Goal: Task Accomplishment & Management: Manage account settings

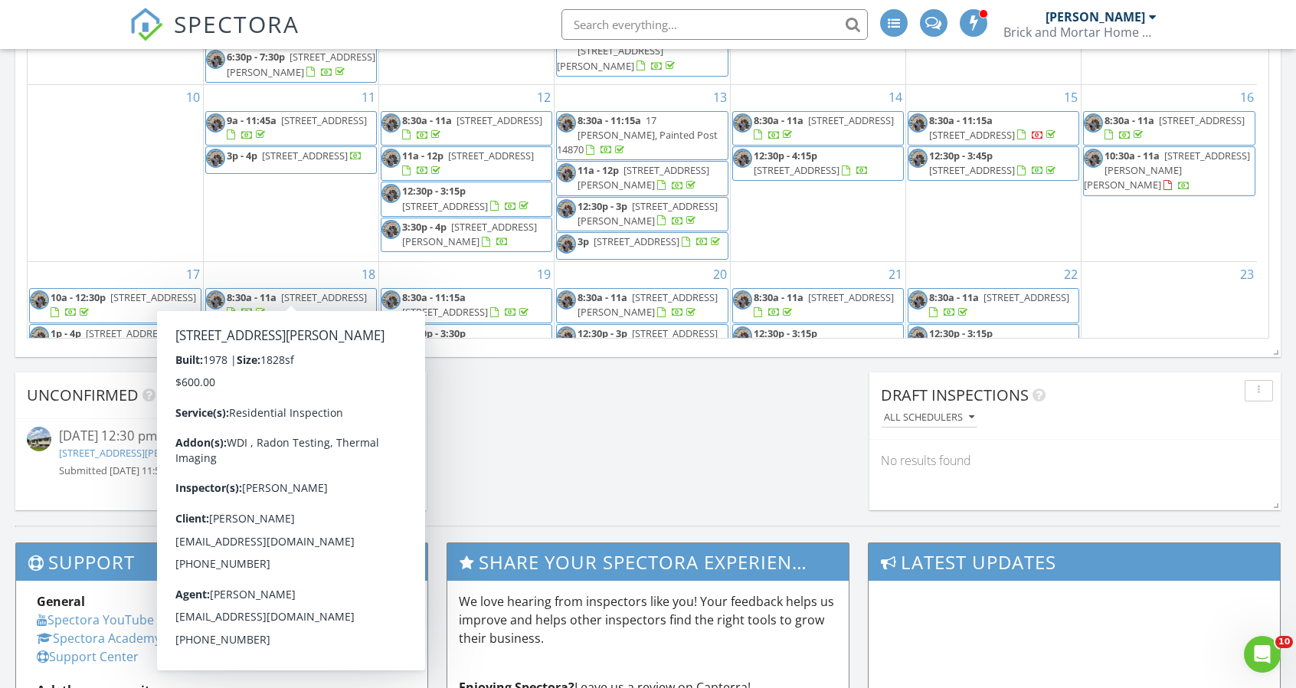
scroll to position [1417, 1319]
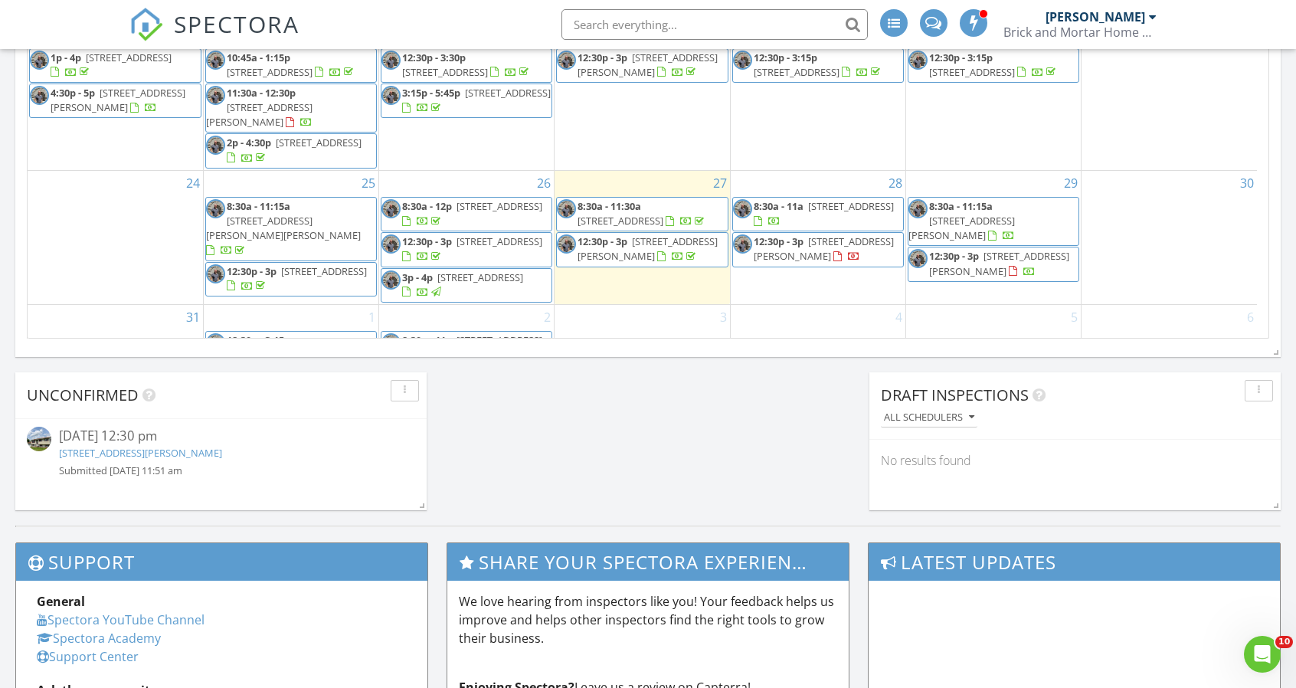
click at [1199, 330] on div at bounding box center [1168, 342] width 175 height 25
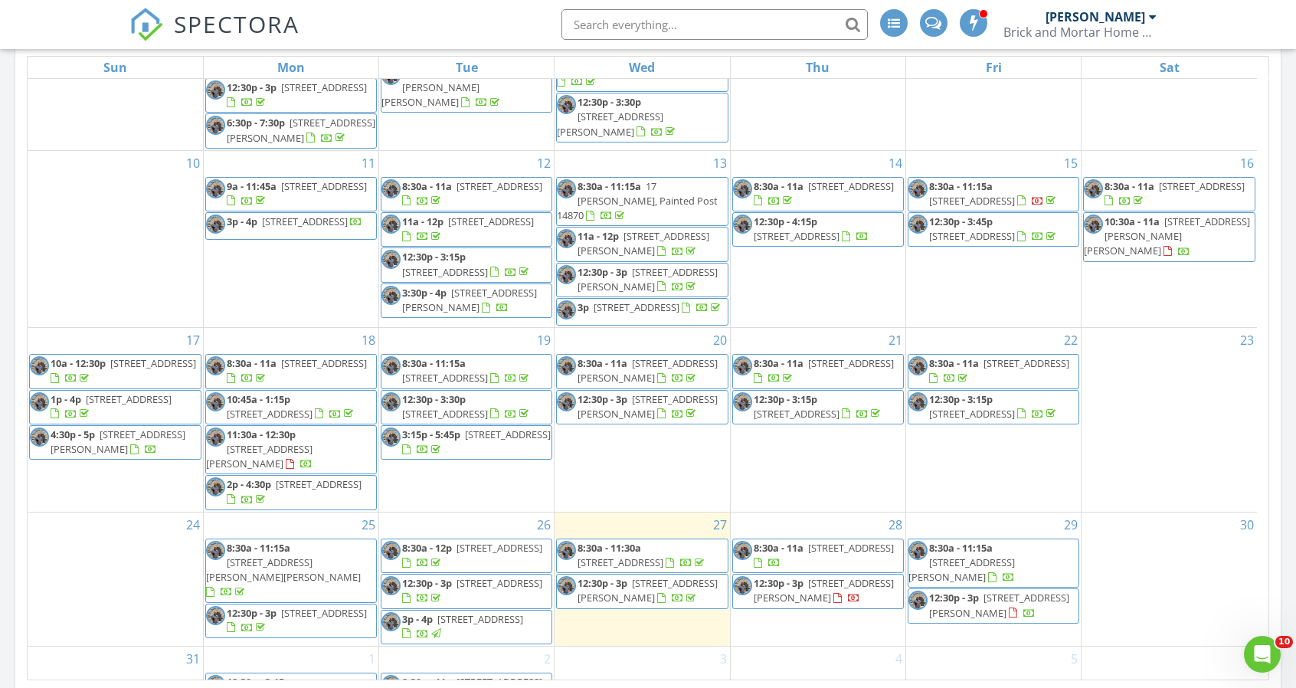
scroll to position [1008, 0]
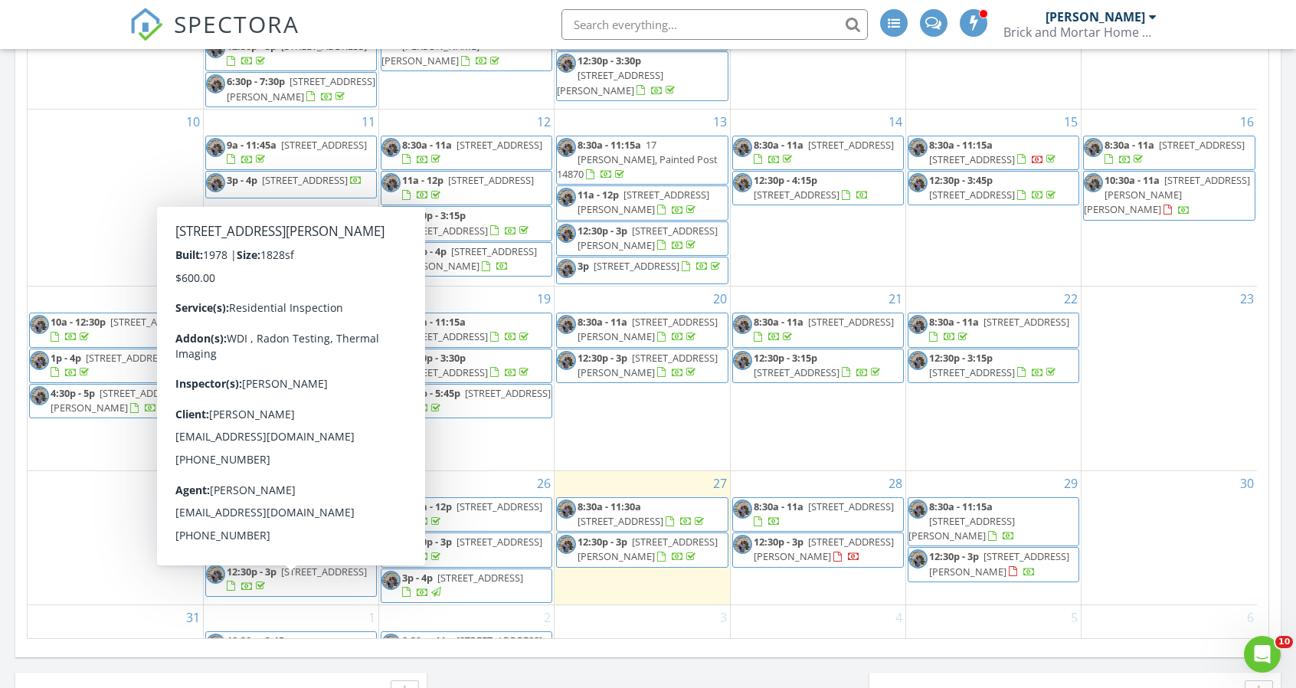
click at [262, 633] on span "12:30p - 3:15p" at bounding box center [259, 640] width 64 height 14
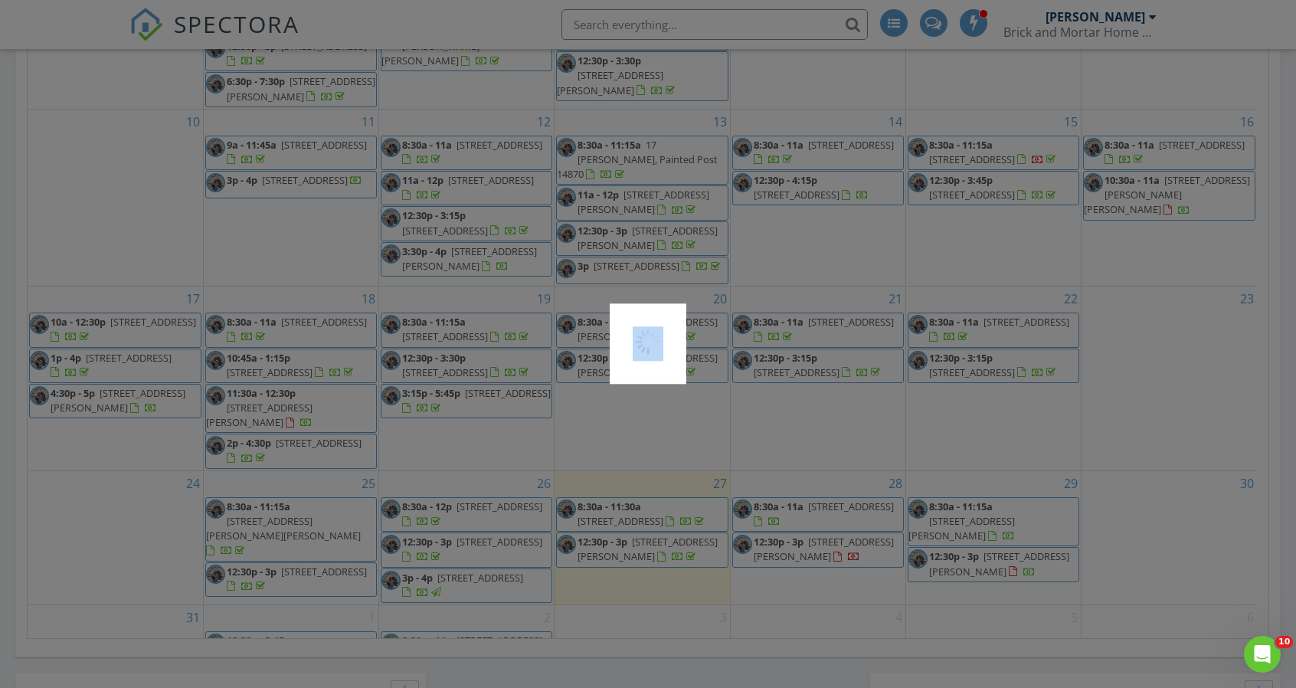
click at [262, 580] on div at bounding box center [648, 344] width 1296 height 688
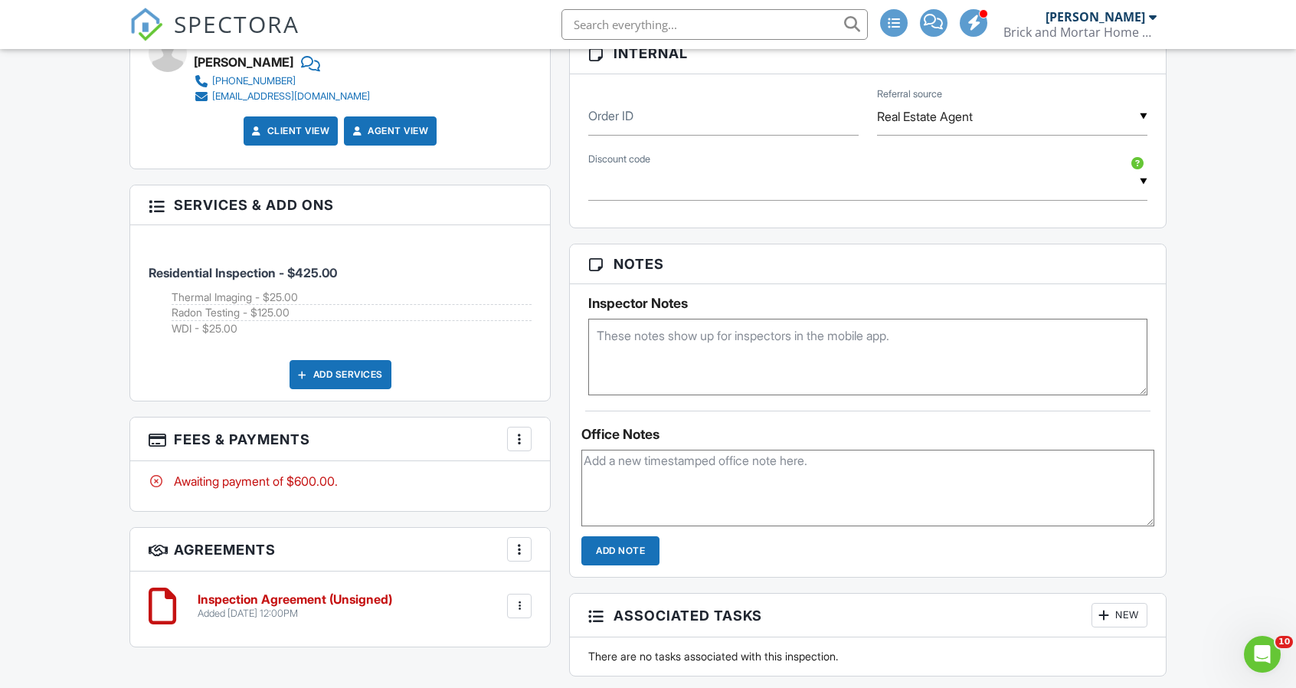
click at [517, 436] on div at bounding box center [519, 438] width 15 height 15
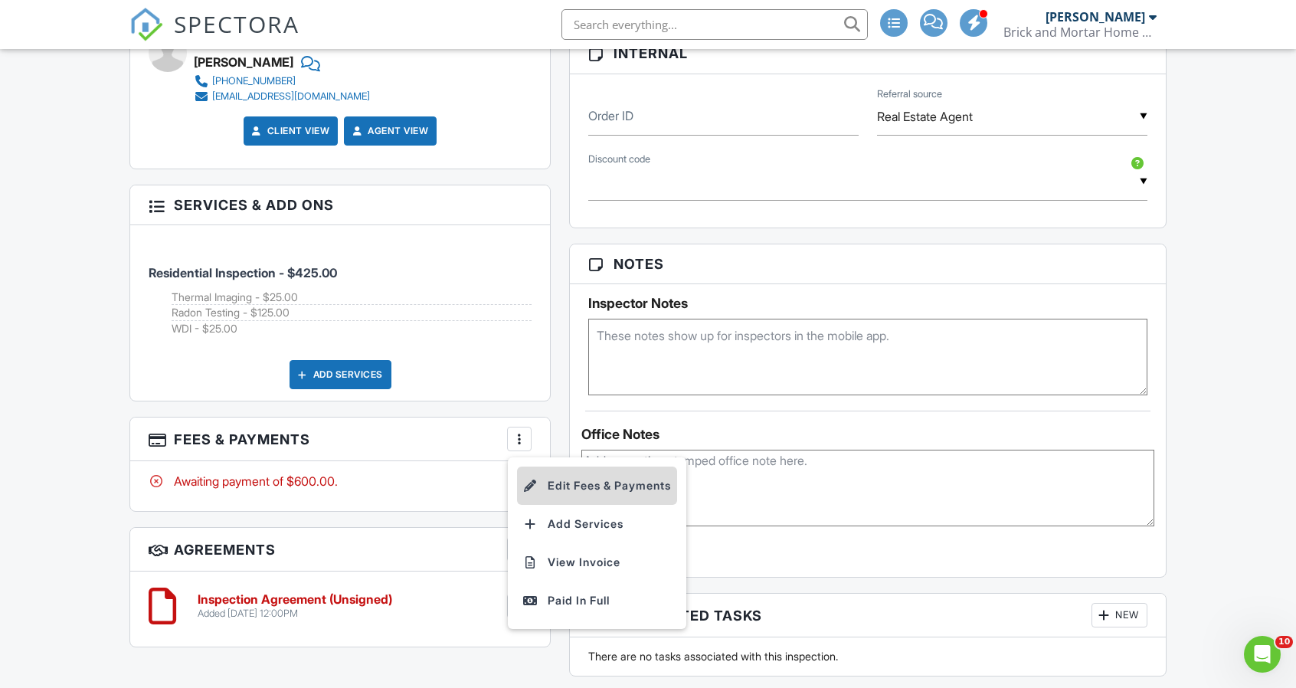
click at [551, 479] on li "Edit Fees & Payments" at bounding box center [597, 485] width 160 height 38
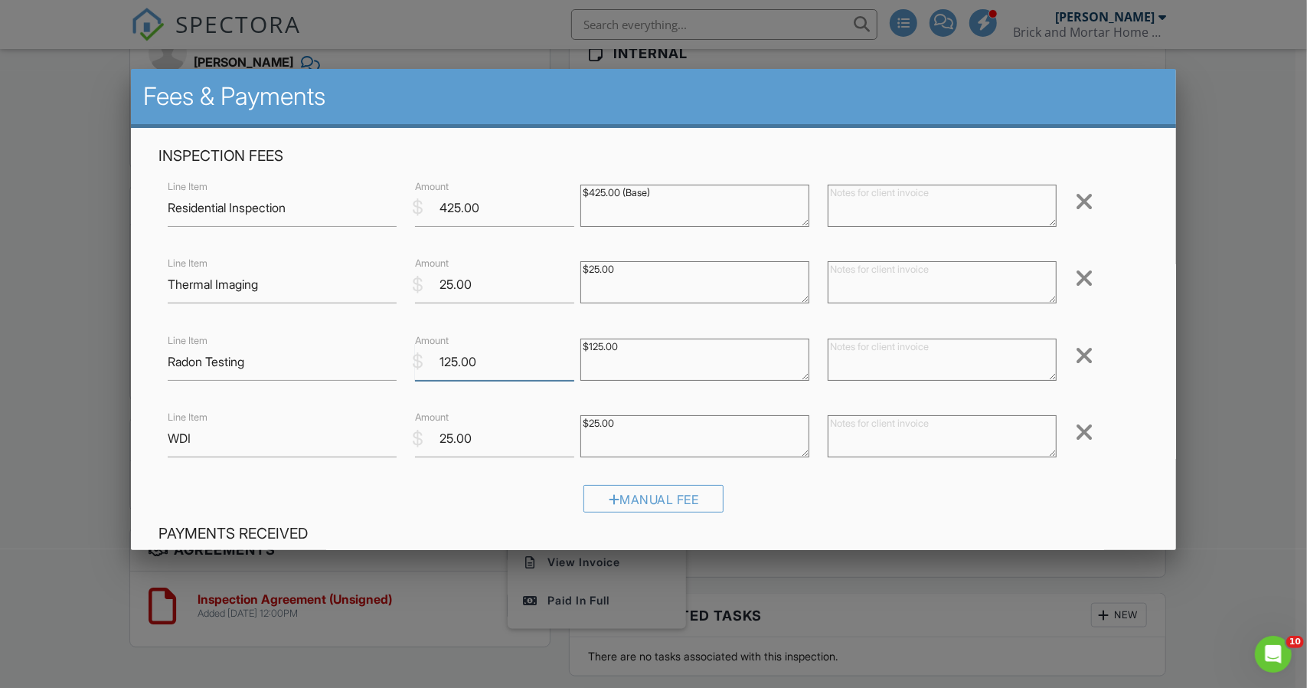
drag, startPoint x: 493, startPoint y: 357, endPoint x: 407, endPoint y: 362, distance: 86.0
click at [407, 362] on div "$ Amount 125.00" at bounding box center [488, 362] width 165 height 38
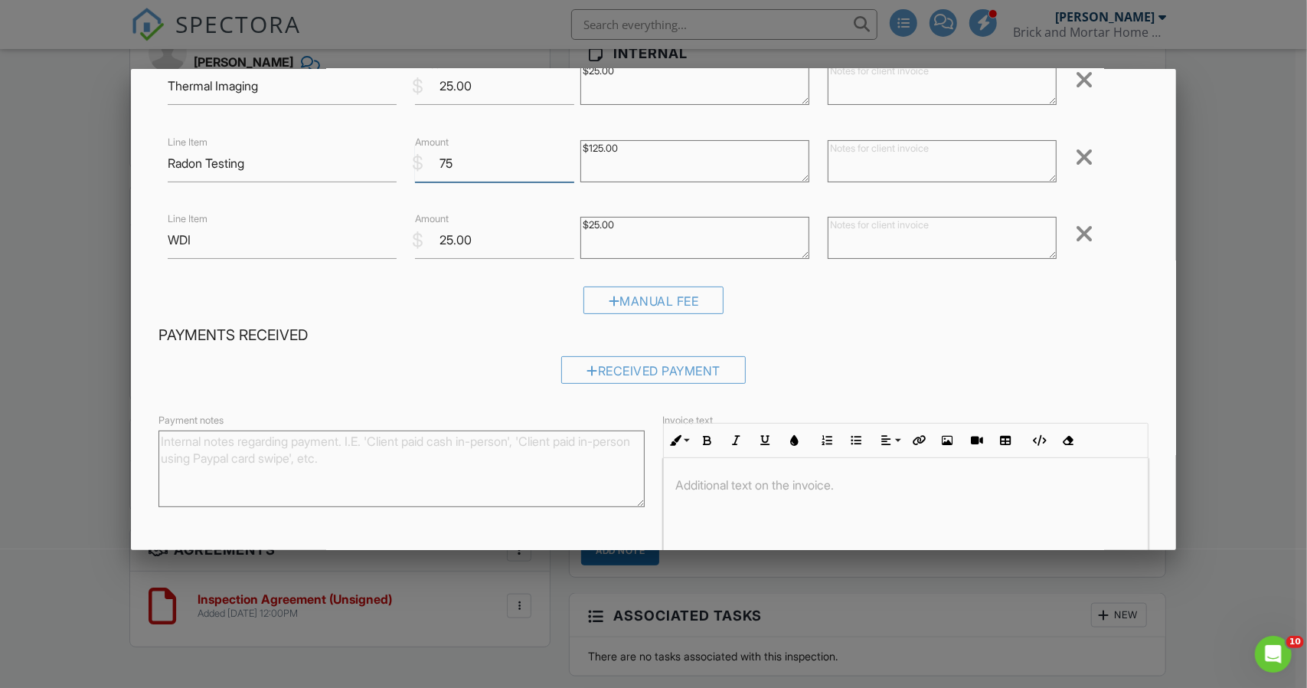
scroll to position [293, 0]
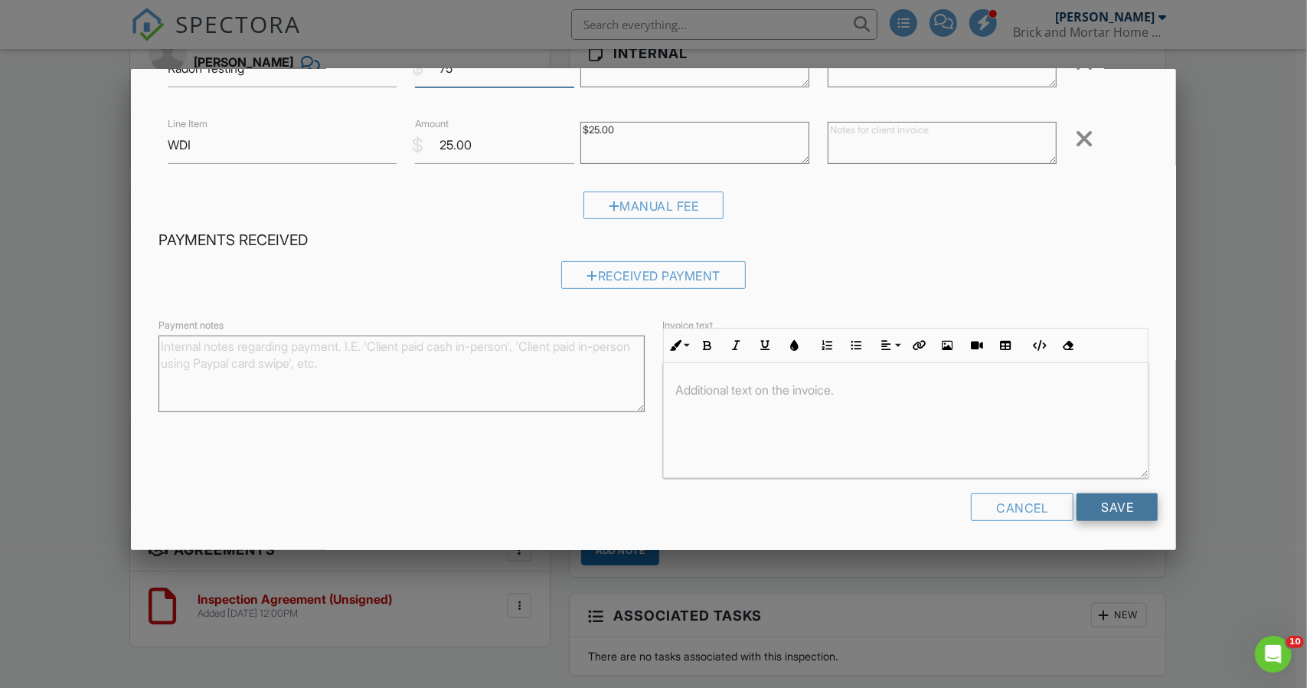
type input "75"
click at [1101, 499] on input "Save" at bounding box center [1117, 507] width 81 height 28
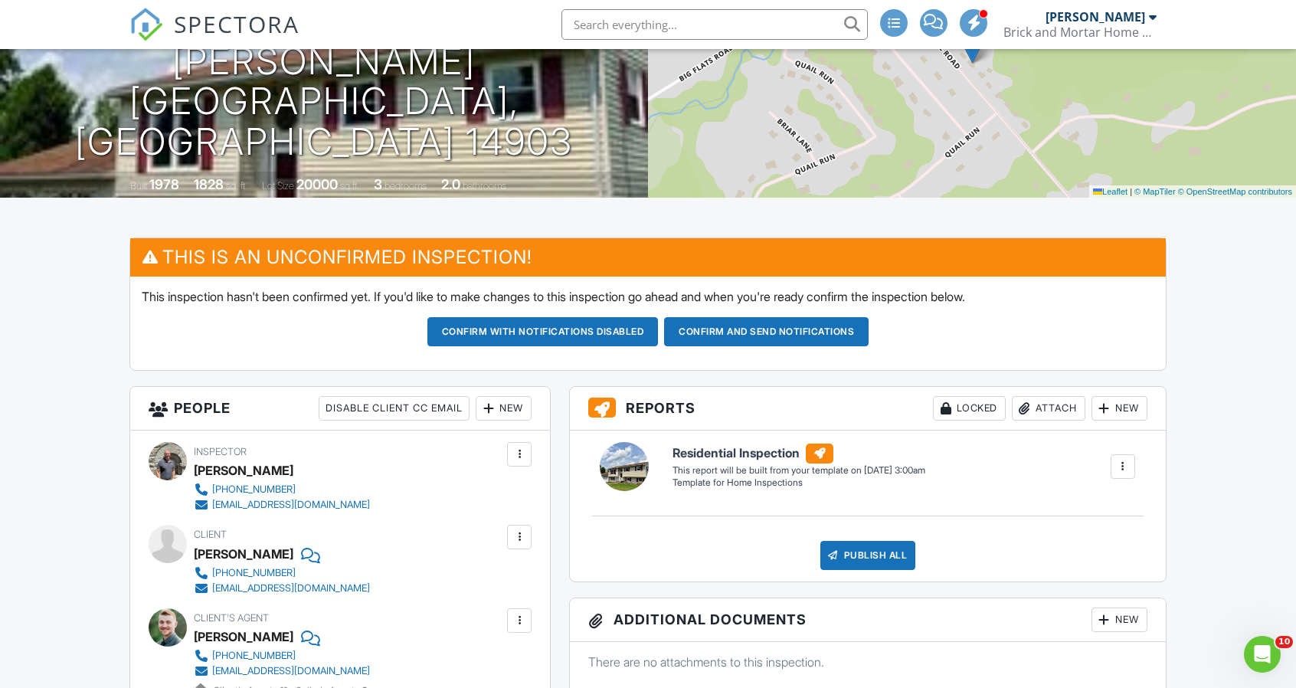
scroll to position [214, 0]
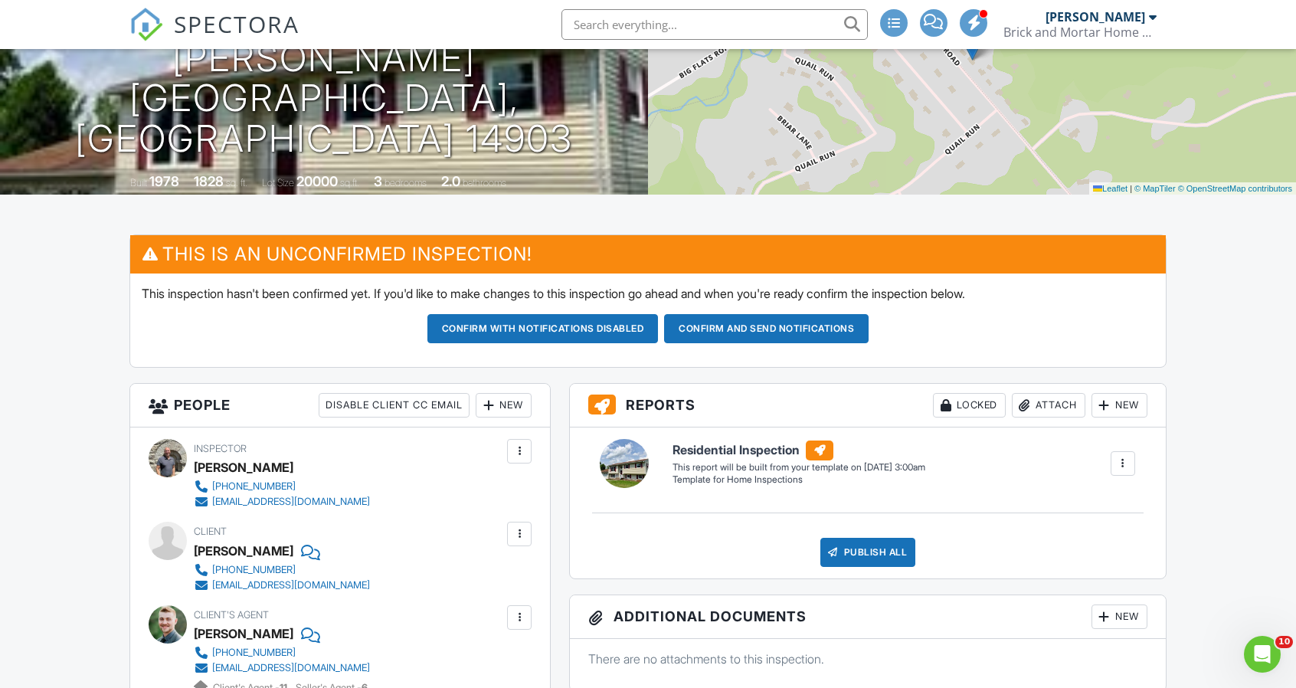
click at [659, 326] on button "Confirm and send notifications" at bounding box center [542, 328] width 231 height 29
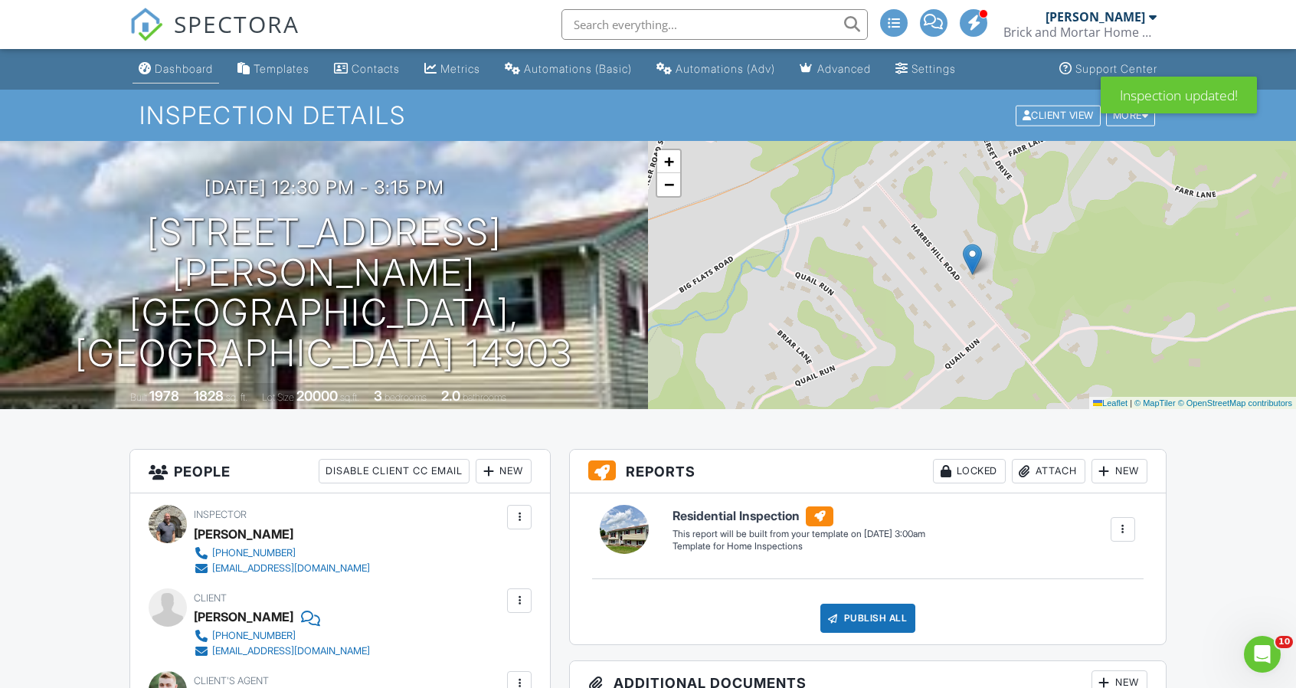
click at [187, 75] on div "Dashboard" at bounding box center [184, 68] width 58 height 13
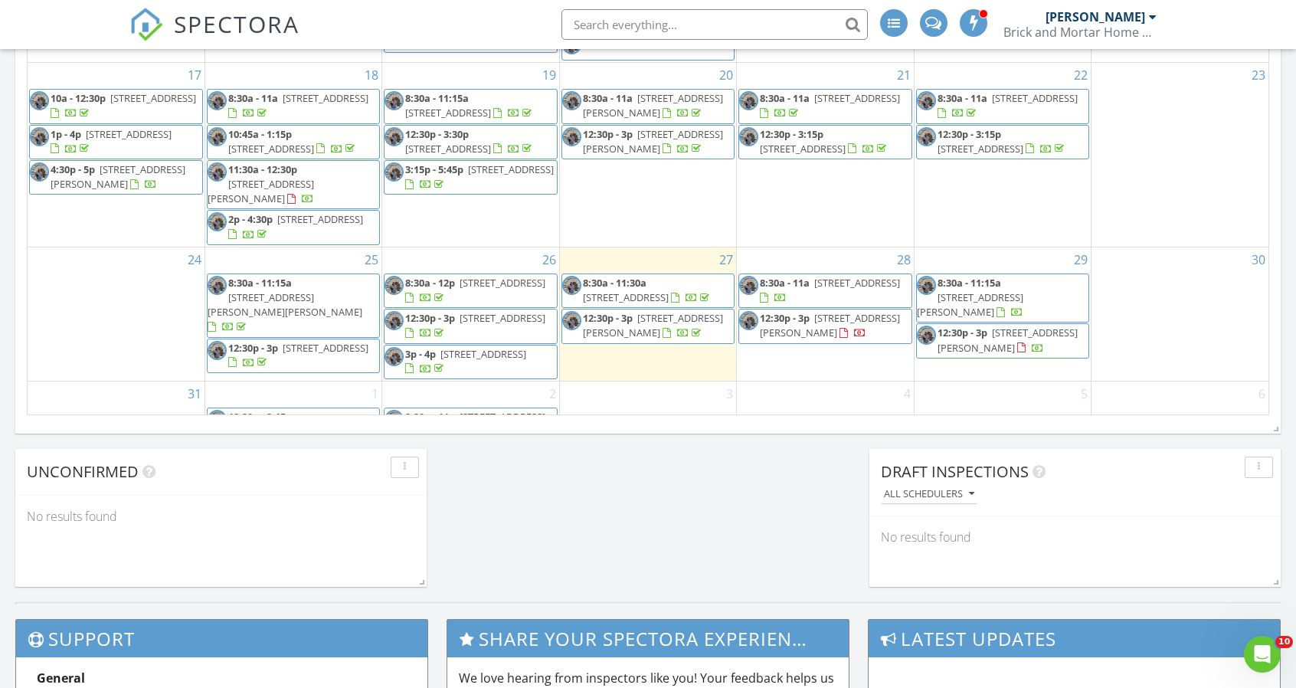
scroll to position [1241, 0]
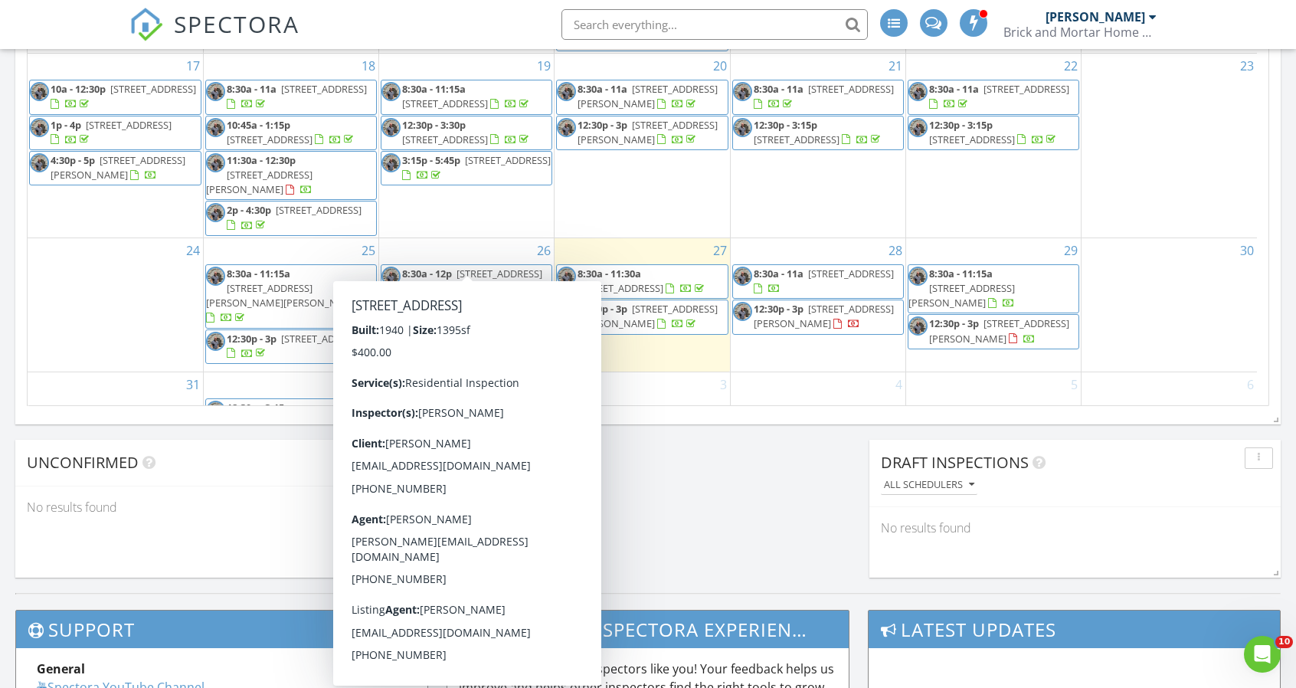
click at [263, 372] on div "1 12:30p - 3:15p [STREET_ADDRESS][PERSON_NAME]" at bounding box center [291, 428] width 175 height 113
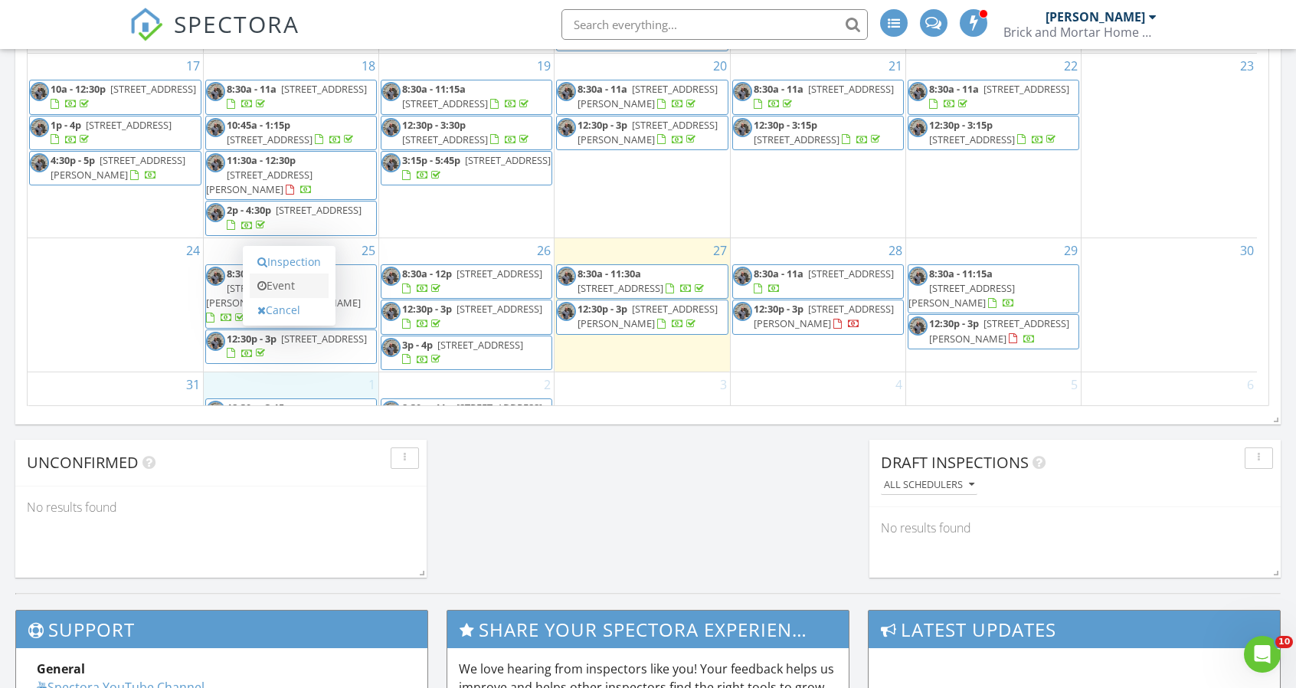
click at [278, 286] on link "Event" at bounding box center [289, 285] width 79 height 25
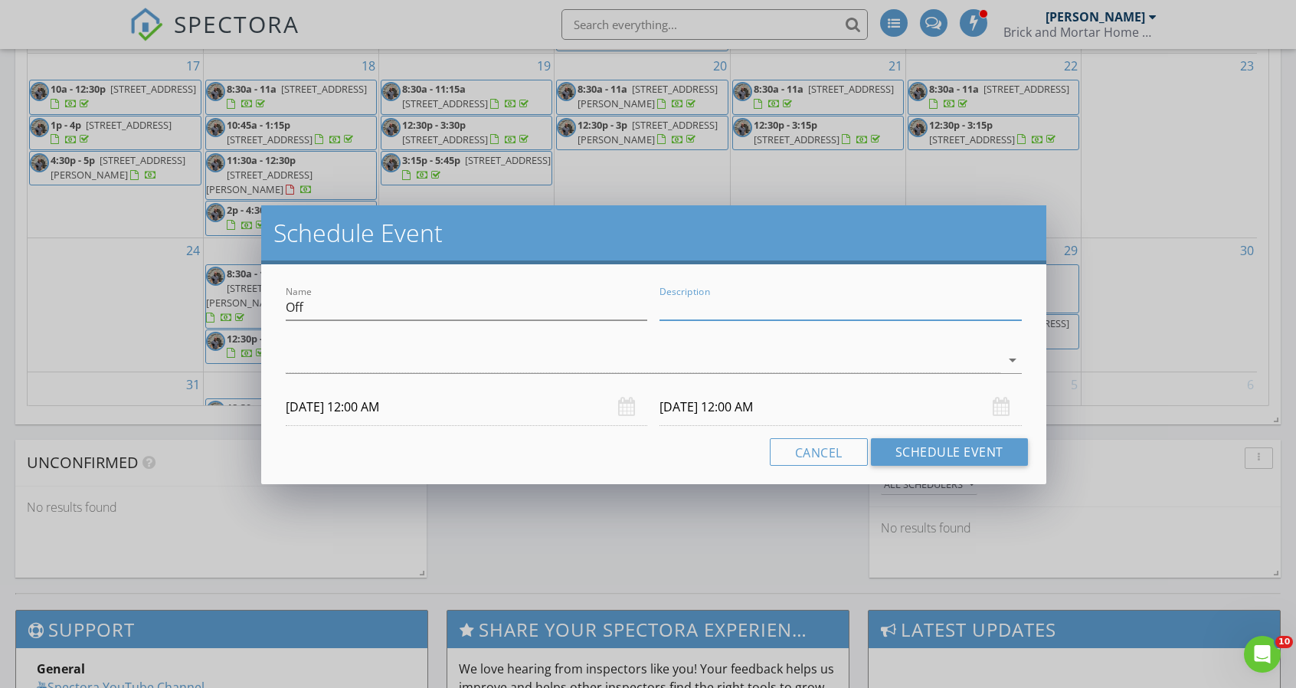
click at [704, 313] on input "Description" at bounding box center [840, 307] width 362 height 25
type input "Vacation"
click at [1004, 361] on icon "arrow_drop_down" at bounding box center [1012, 360] width 18 height 18
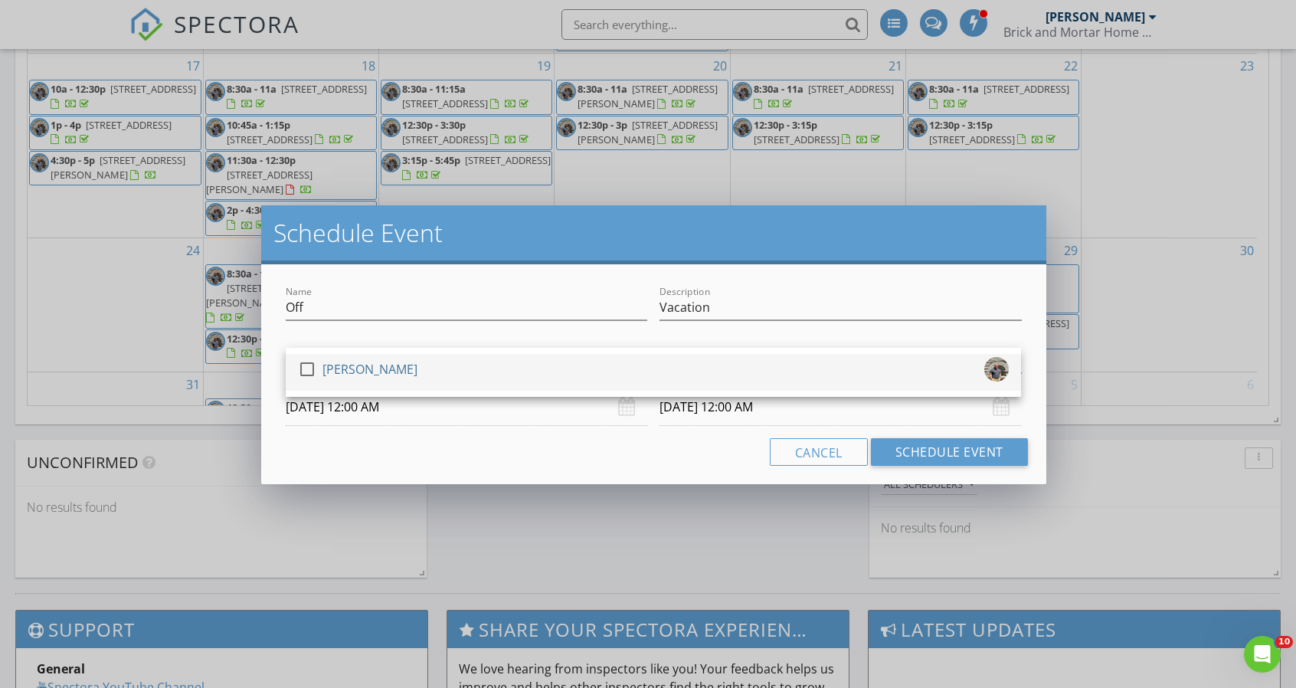
click at [306, 364] on div at bounding box center [307, 369] width 26 height 26
click at [799, 411] on input "09/02/2025 12:00 AM" at bounding box center [840, 407] width 362 height 38
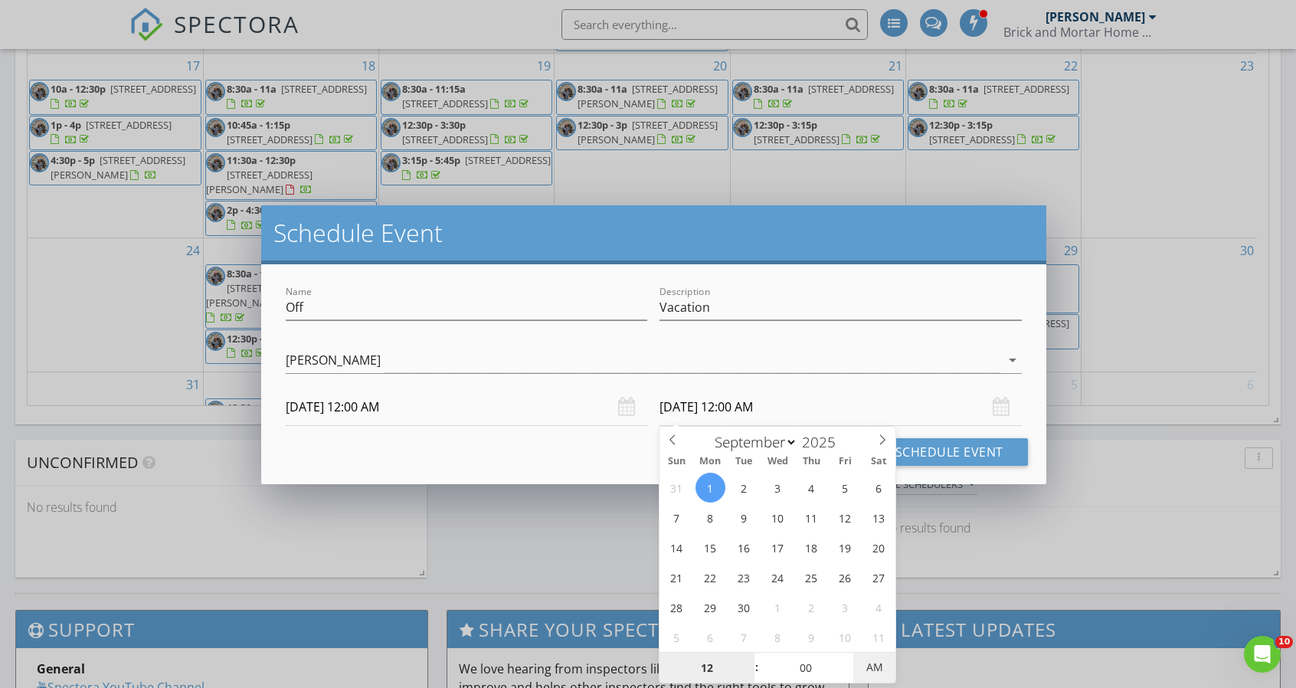
type input "09/01/2025 12:00 PM"
click at [876, 665] on span "AM" at bounding box center [874, 667] width 42 height 31
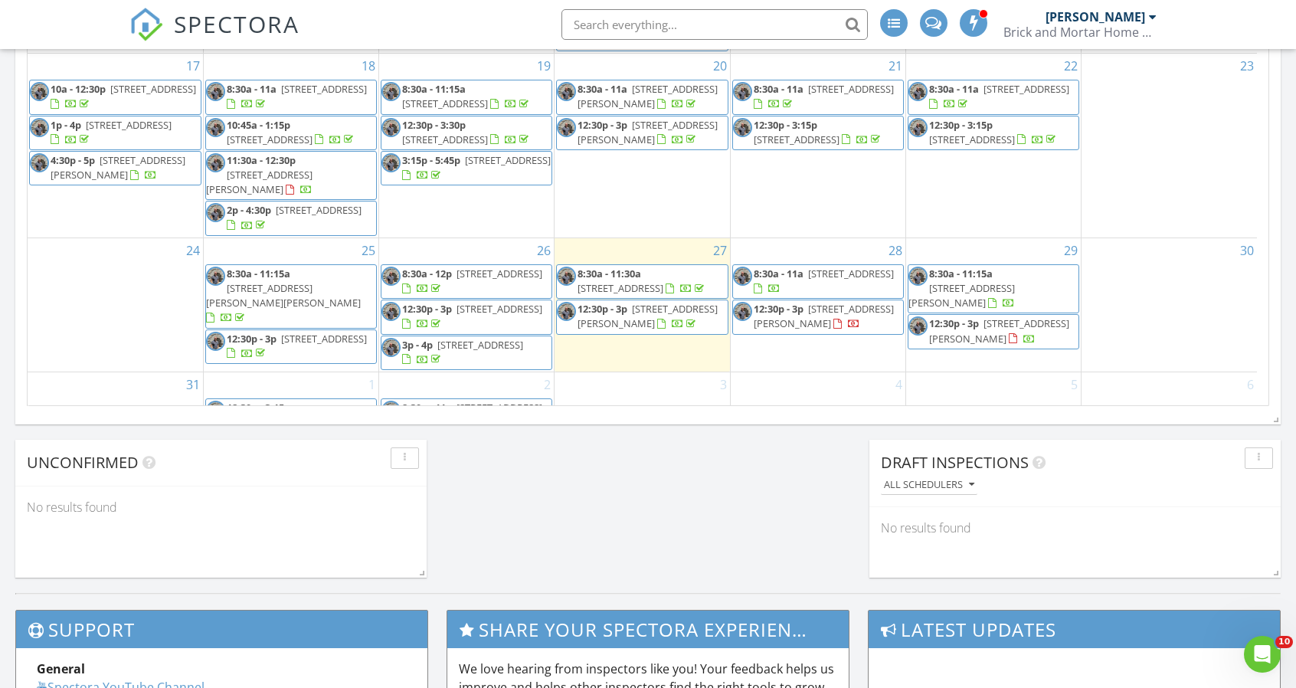
click at [1062, 321] on div at bounding box center [648, 344] width 1296 height 688
click at [298, 372] on div "1 12:30p - 3:15p 888 Harris Hill Rd, Elmira 14903" at bounding box center [291, 428] width 175 height 113
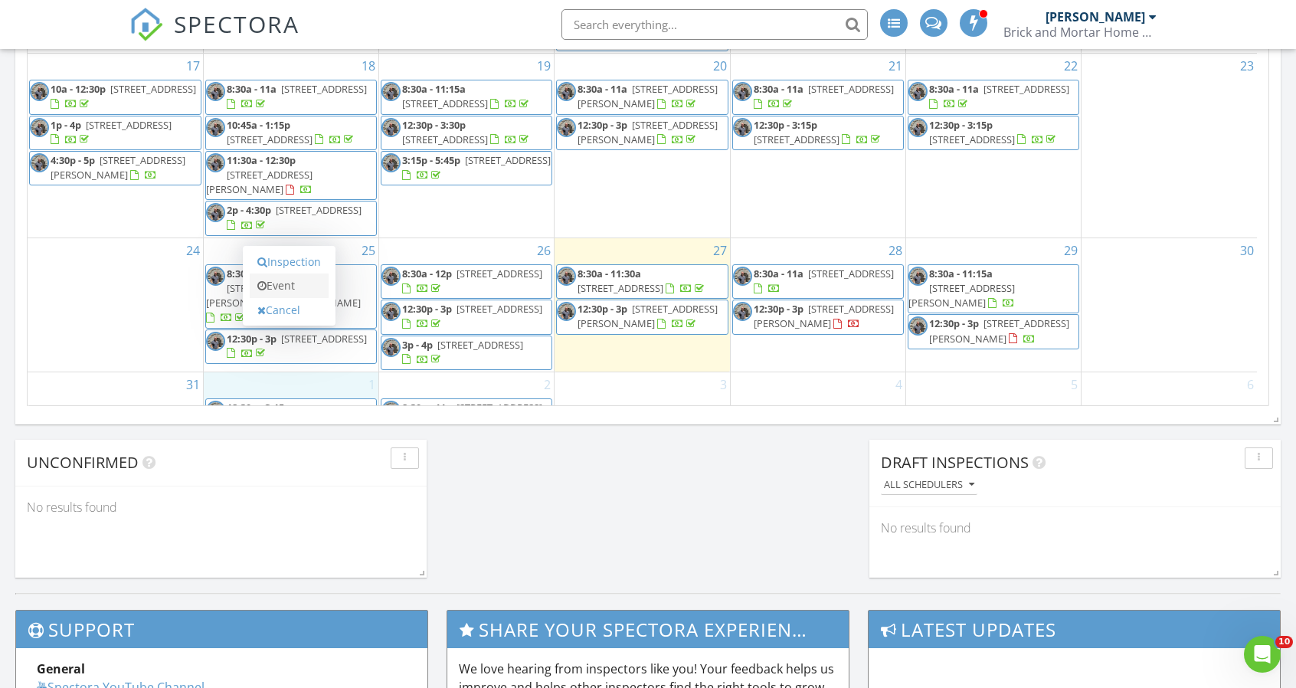
click at [283, 280] on link "Event" at bounding box center [289, 285] width 79 height 25
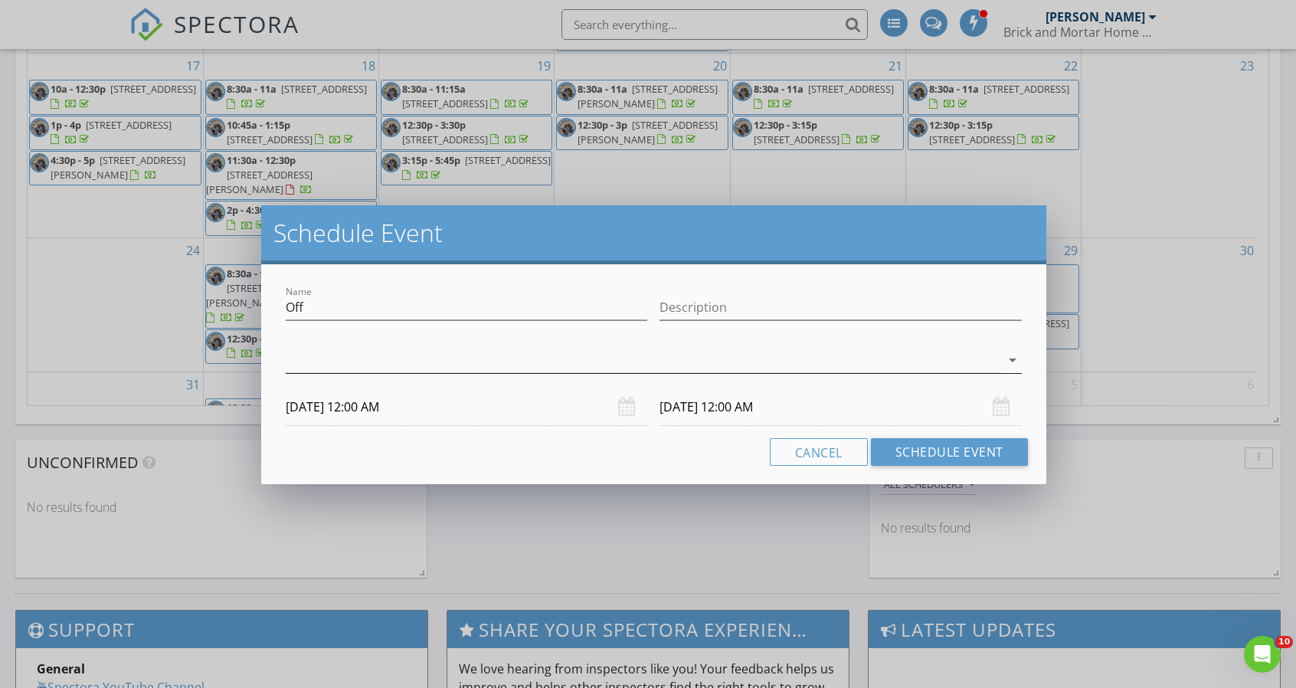
click at [1011, 364] on icon "arrow_drop_down" at bounding box center [1012, 360] width 18 height 18
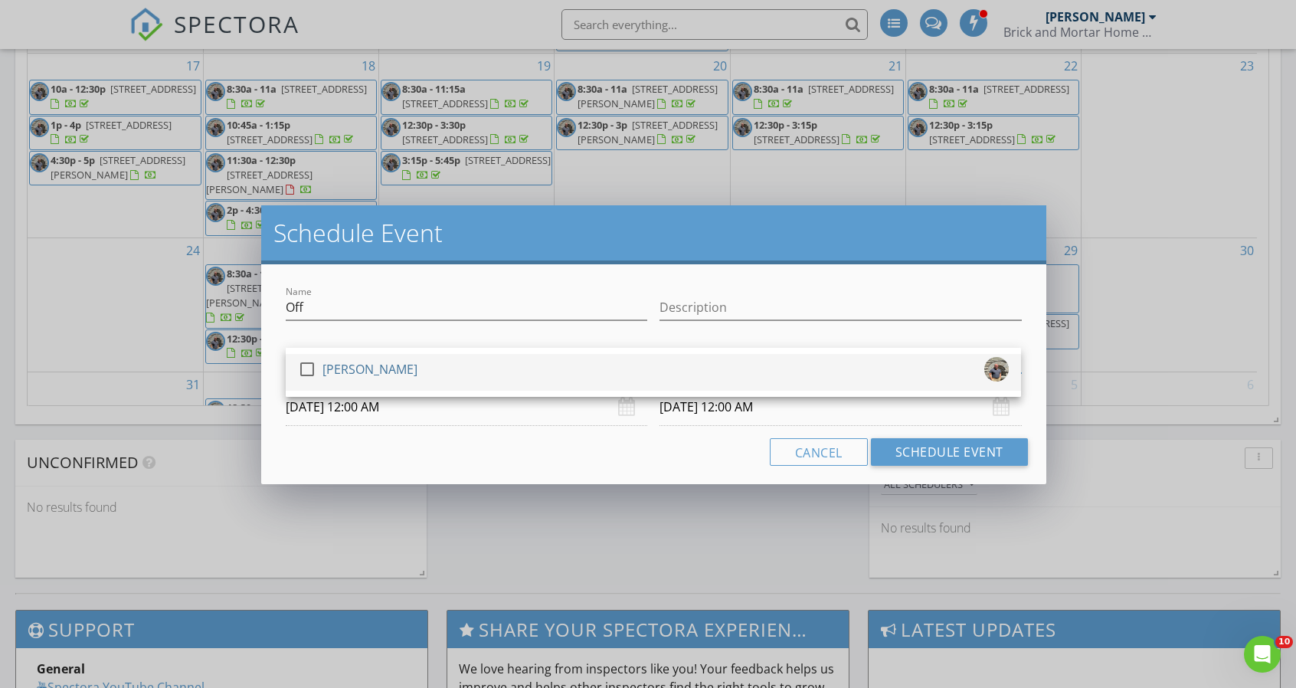
click at [310, 368] on div at bounding box center [307, 369] width 26 height 26
click at [751, 416] on input "09/02/2025 12:00 AM" at bounding box center [840, 407] width 362 height 38
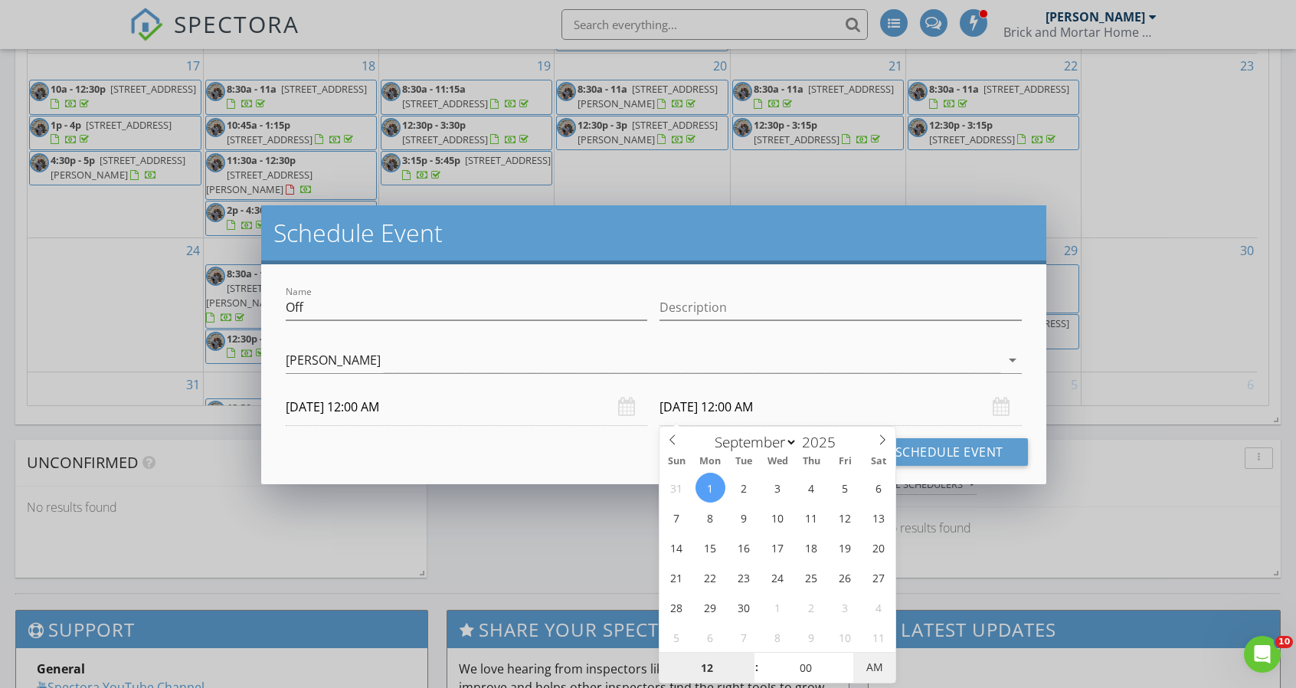
type input "09/01/2025 12:00 PM"
click at [872, 658] on span "PM" at bounding box center [874, 667] width 42 height 31
click at [925, 450] on button "Schedule Event" at bounding box center [949, 452] width 157 height 28
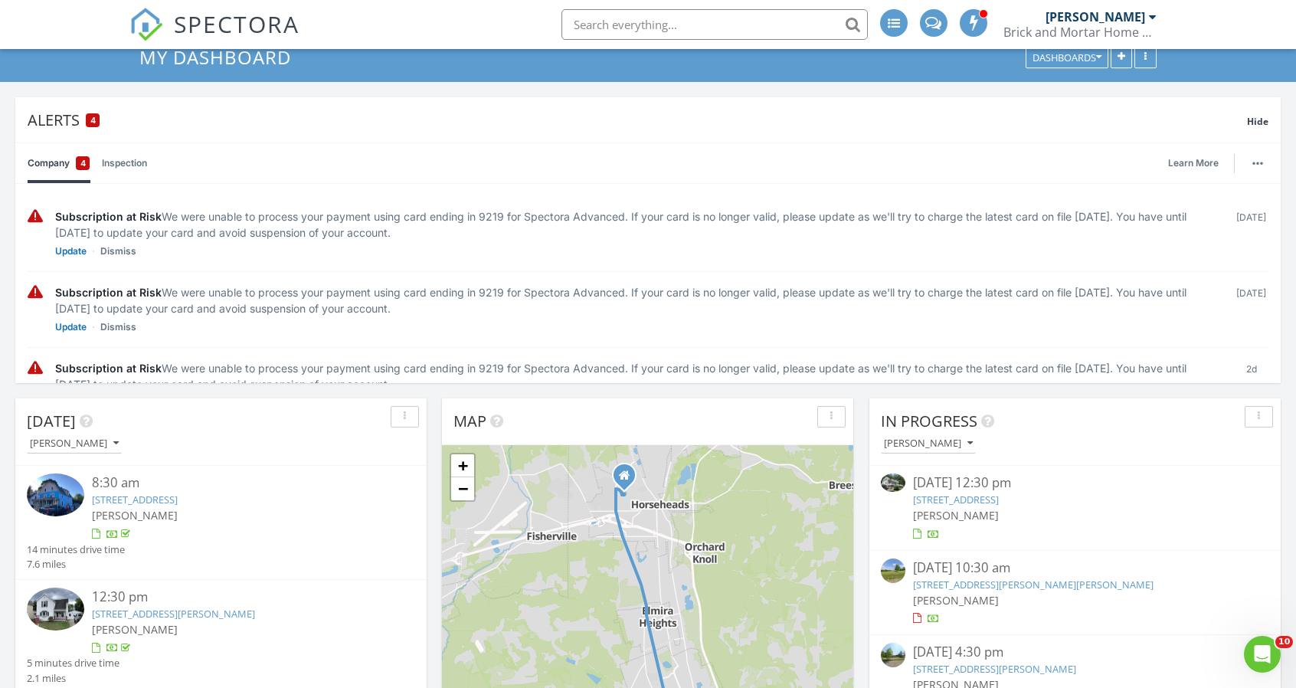
scroll to position [0, 0]
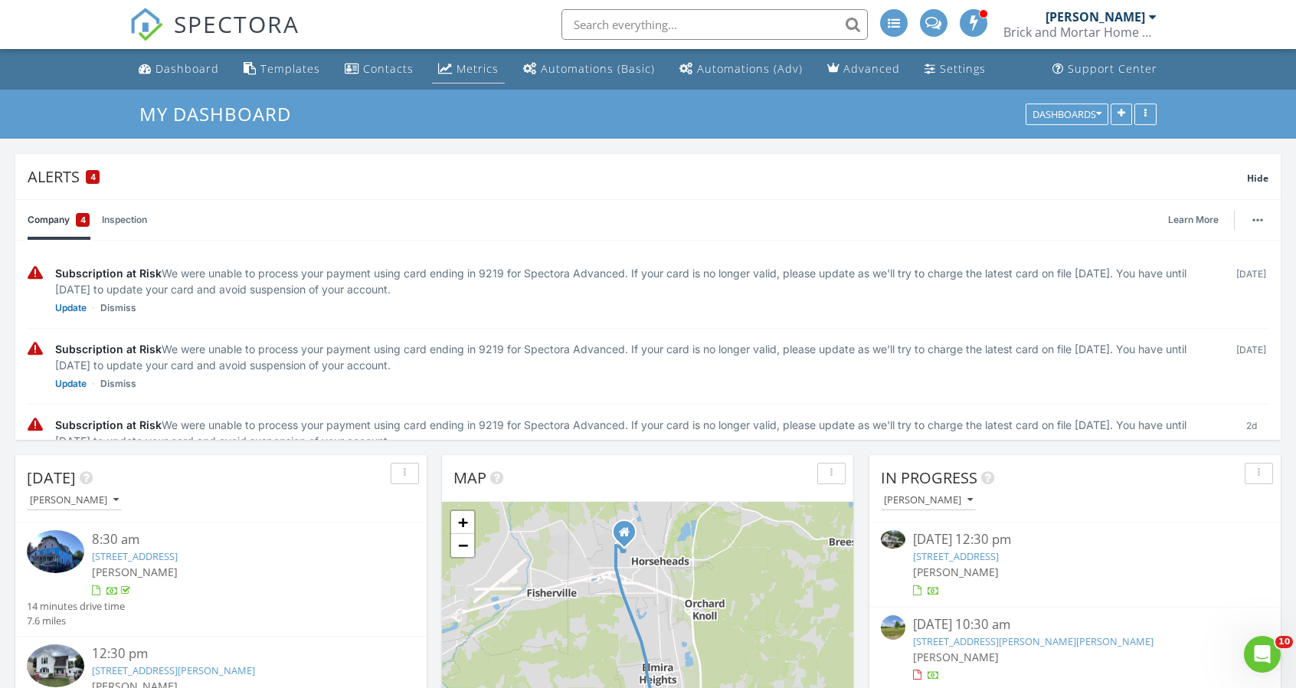
click at [466, 61] on div "Metrics" at bounding box center [477, 68] width 42 height 15
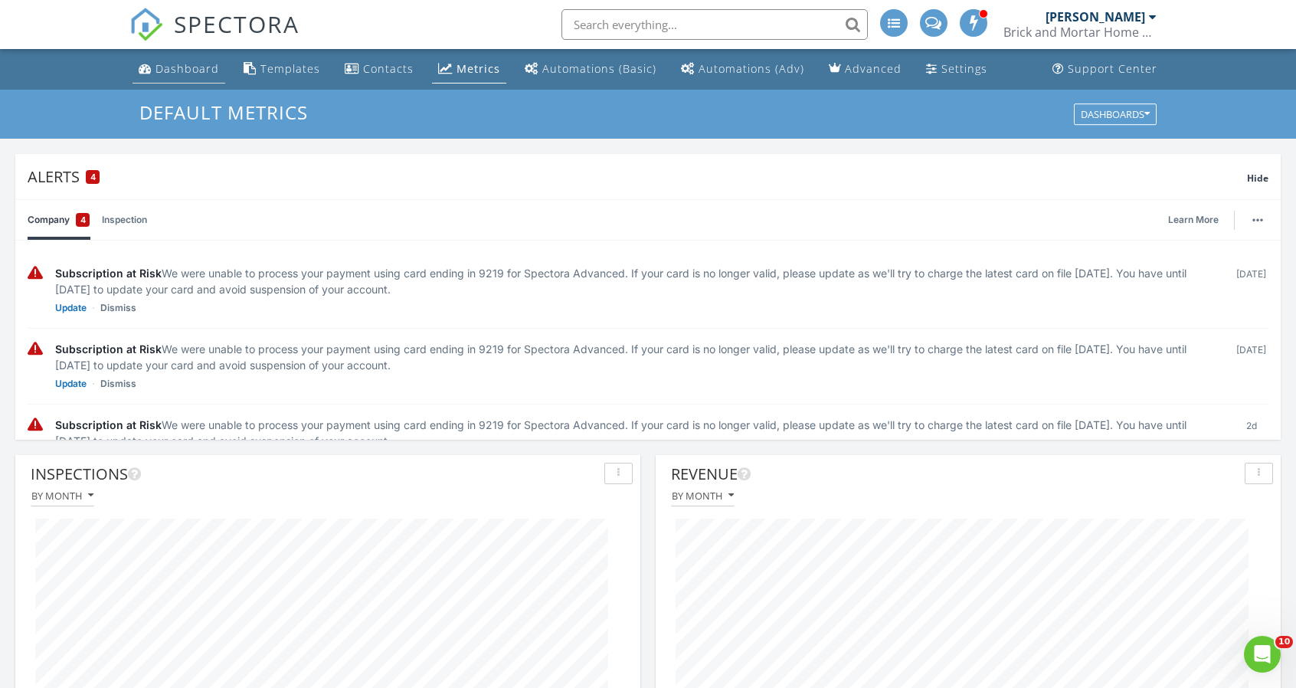
click at [202, 70] on div "Dashboard" at bounding box center [187, 68] width 64 height 15
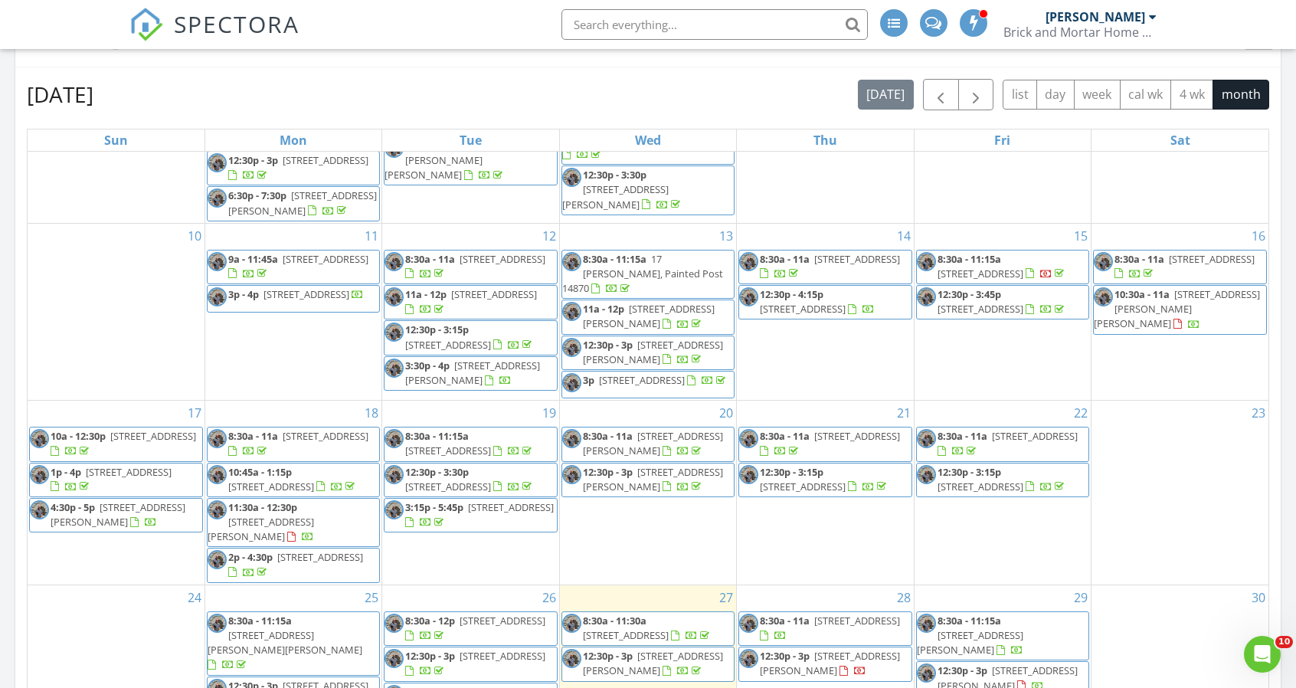
scroll to position [974, 0]
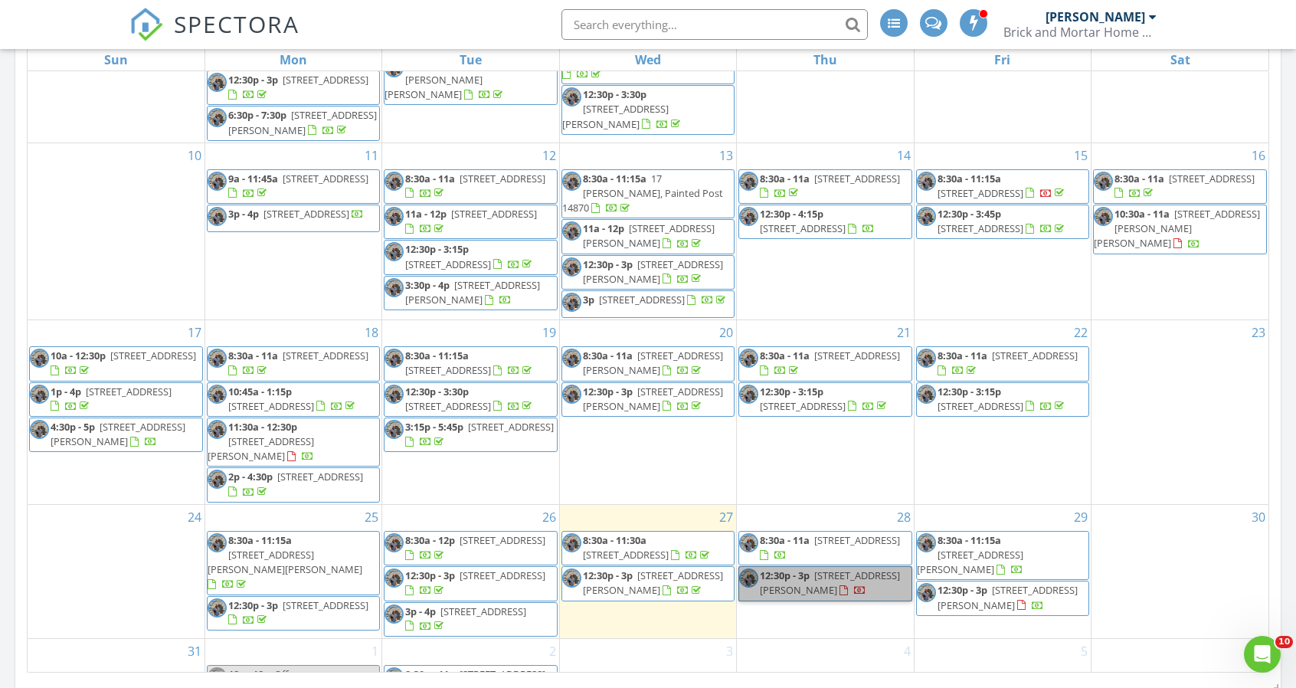
click at [874, 566] on link "12:30p - 3p 11 Lloyd Dr, Horseheads 14845" at bounding box center [824, 583] width 173 height 34
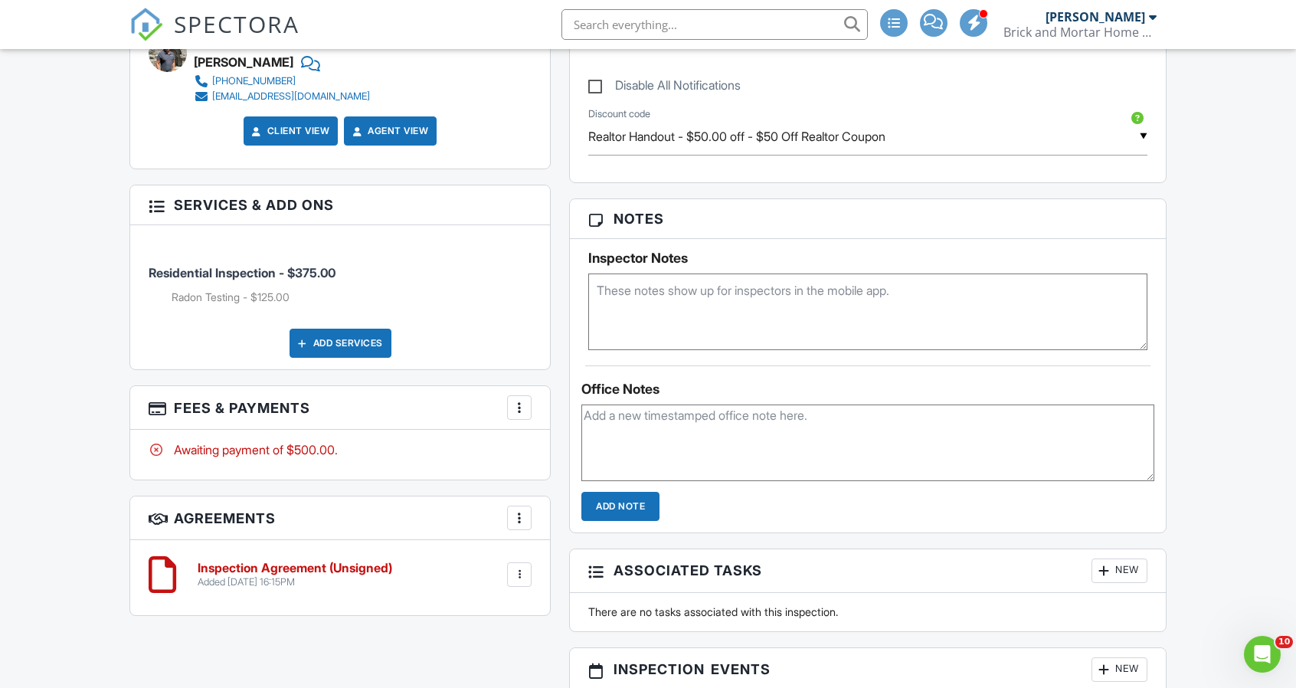
scroll to position [843, 0]
